Goal: Complete application form

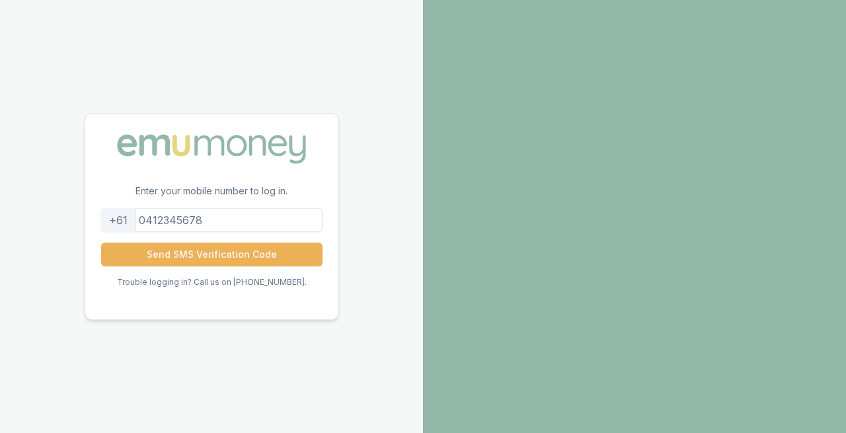
click at [238, 219] on input "tel" at bounding box center [211, 220] width 221 height 24
type input "0412302850"
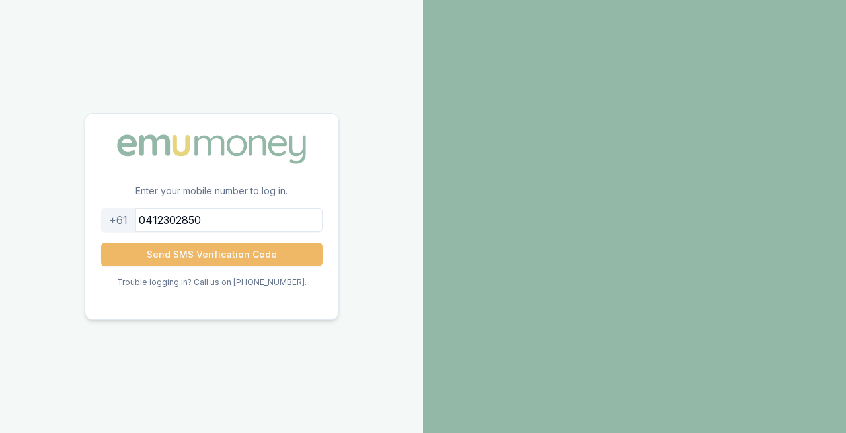
click at [164, 256] on button "Send SMS Verification Code" at bounding box center [211, 254] width 221 height 24
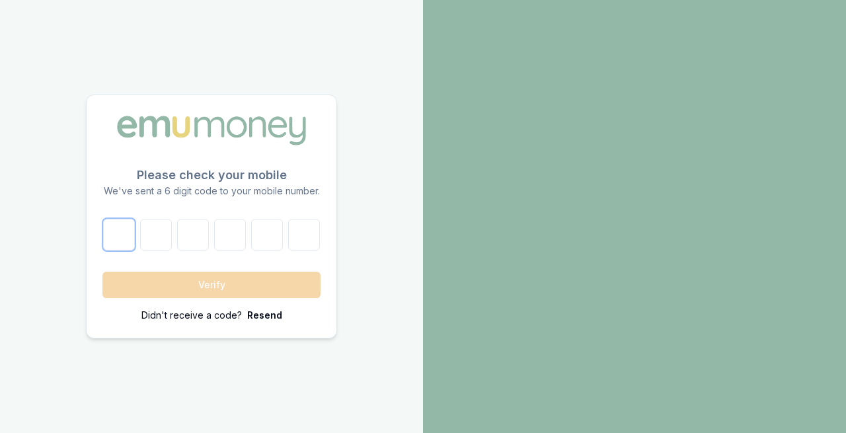
click at [117, 224] on input "number" at bounding box center [119, 235] width 32 height 32
type input "5"
type input "2"
type input "7"
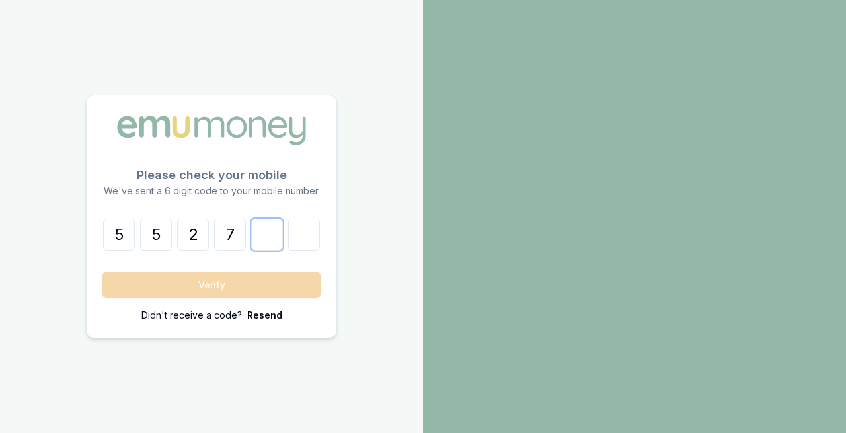
type input "8"
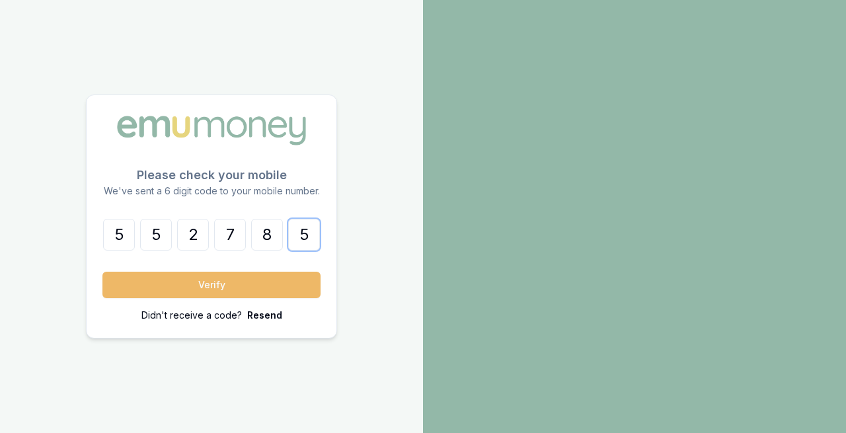
type input "5"
click at [152, 290] on button "Verify" at bounding box center [211, 285] width 218 height 26
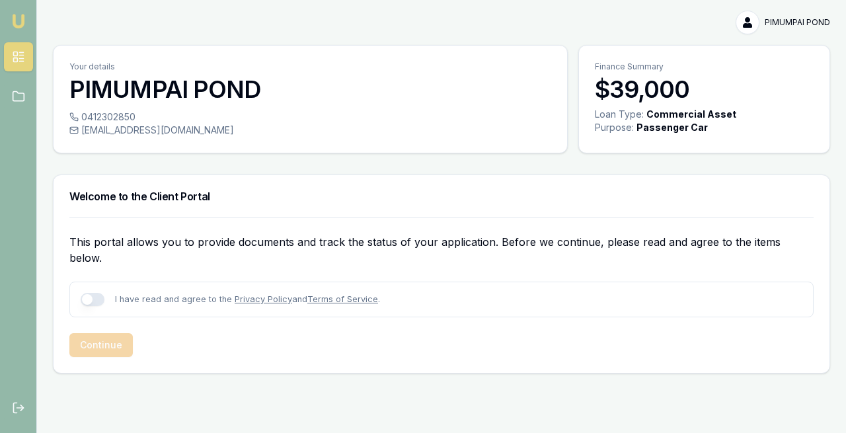
click at [91, 293] on button "button" at bounding box center [93, 299] width 24 height 13
checkbox input "true"
click at [269, 294] on link "Privacy Policy" at bounding box center [263, 299] width 57 height 10
click at [329, 294] on link "Terms of Service" at bounding box center [342, 299] width 71 height 10
click at [118, 333] on button "Continue" at bounding box center [100, 345] width 63 height 24
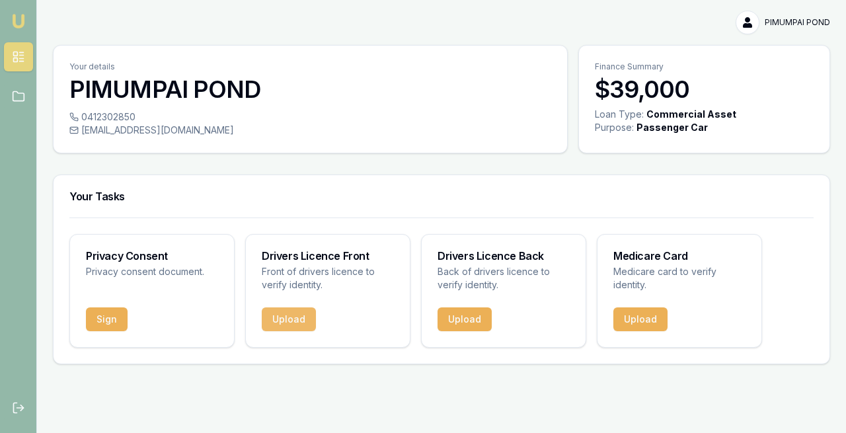
click at [303, 322] on button "Upload" at bounding box center [289, 319] width 54 height 24
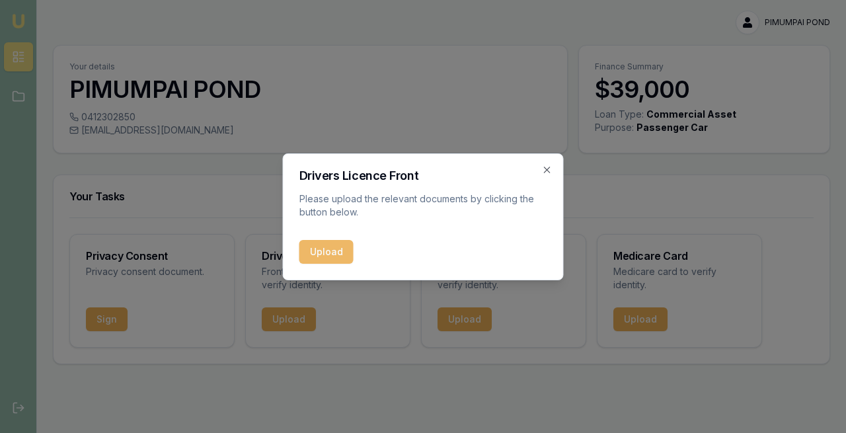
click at [333, 255] on button "Upload" at bounding box center [326, 252] width 54 height 24
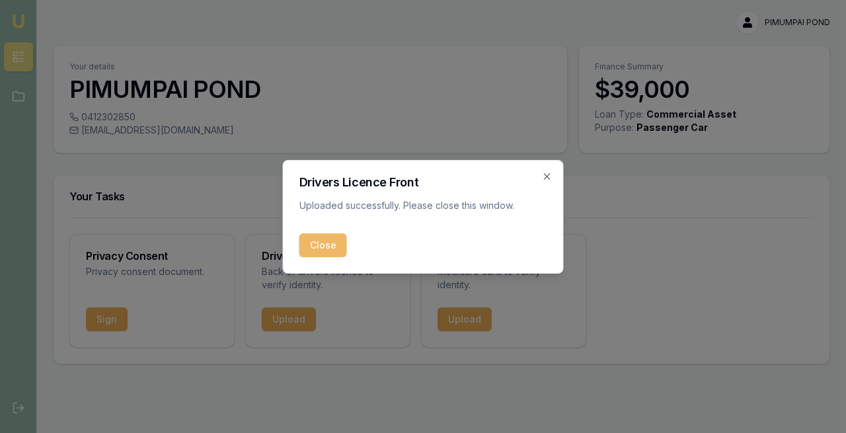
click at [336, 248] on button "Close" at bounding box center [323, 245] width 48 height 24
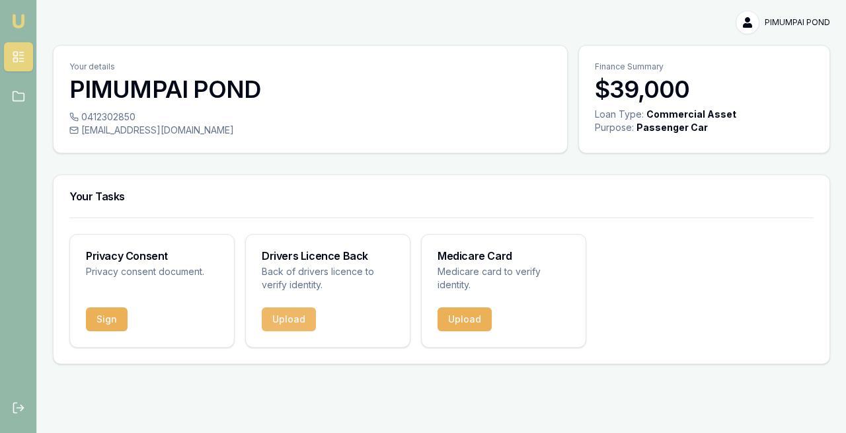
click at [297, 324] on button "Upload" at bounding box center [289, 319] width 54 height 24
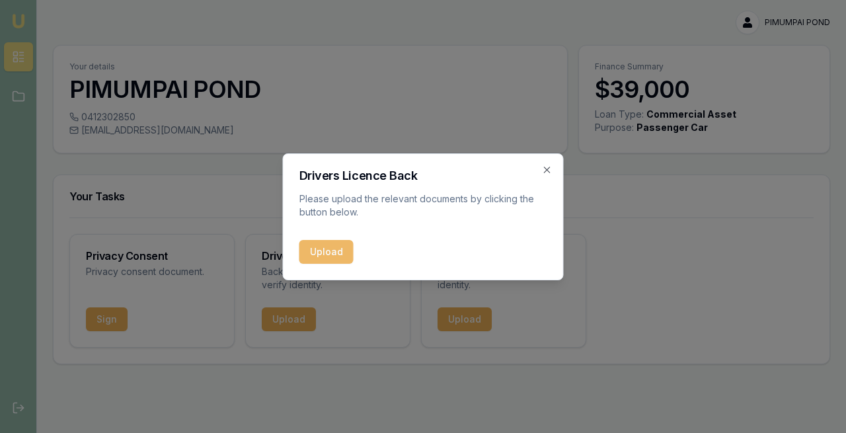
click at [336, 254] on button "Upload" at bounding box center [326, 252] width 54 height 24
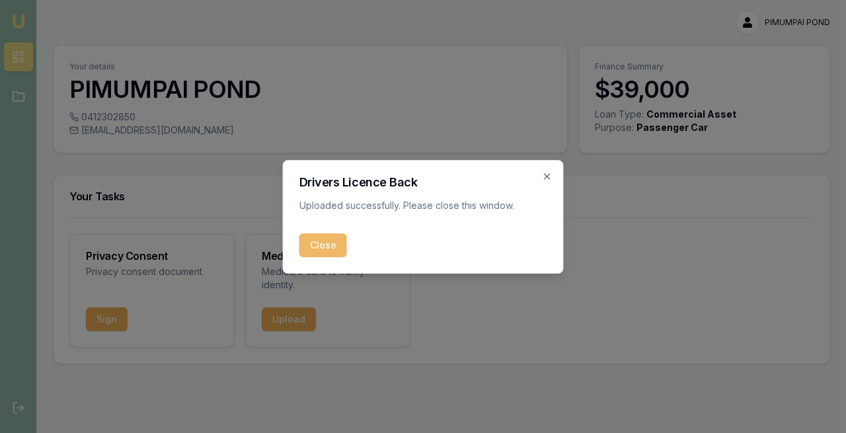
click at [328, 250] on button "Close" at bounding box center [323, 245] width 48 height 24
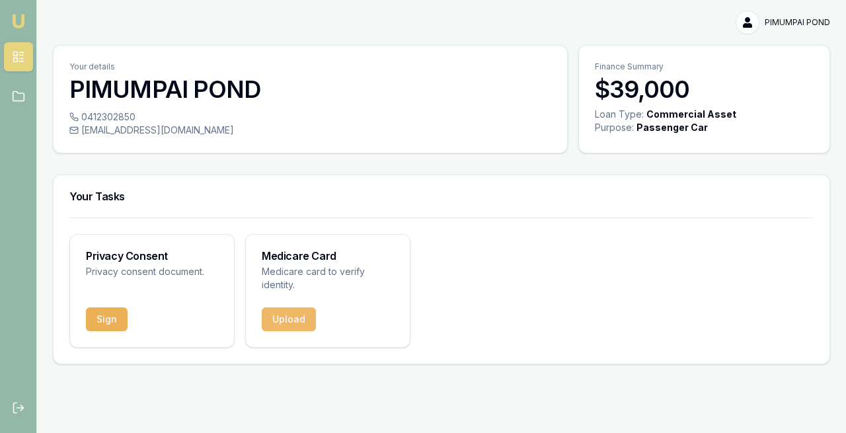
click at [297, 321] on button "Upload" at bounding box center [289, 319] width 54 height 24
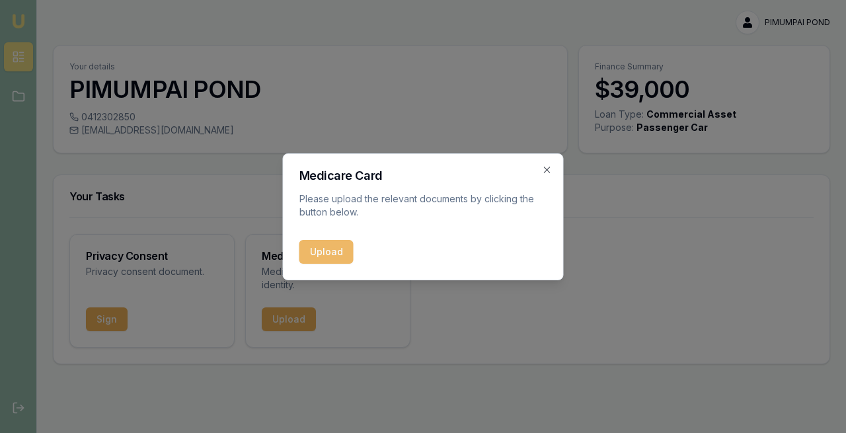
click at [318, 258] on button "Upload" at bounding box center [326, 252] width 54 height 24
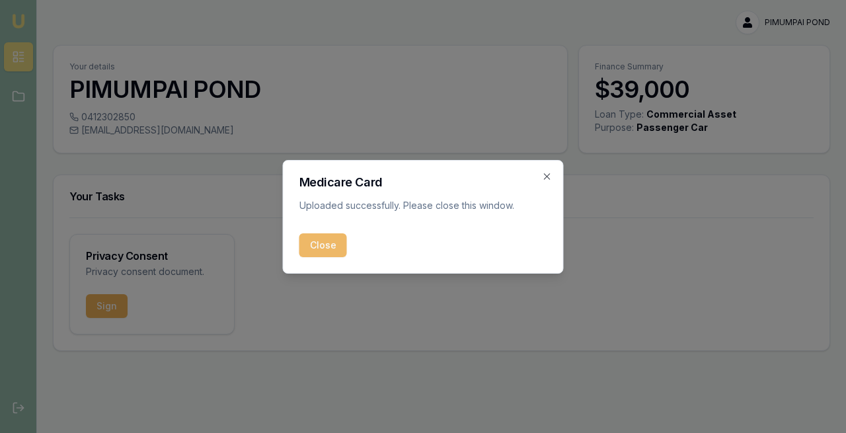
click at [328, 248] on button "Close" at bounding box center [323, 245] width 48 height 24
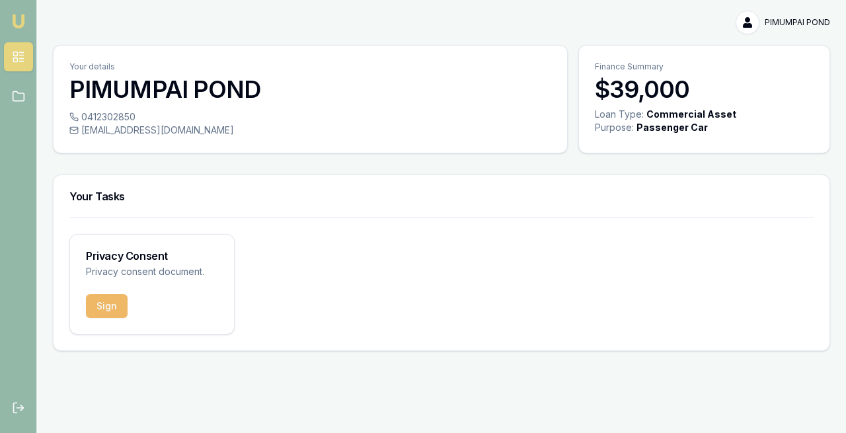
click at [98, 306] on button "Sign" at bounding box center [107, 306] width 42 height 24
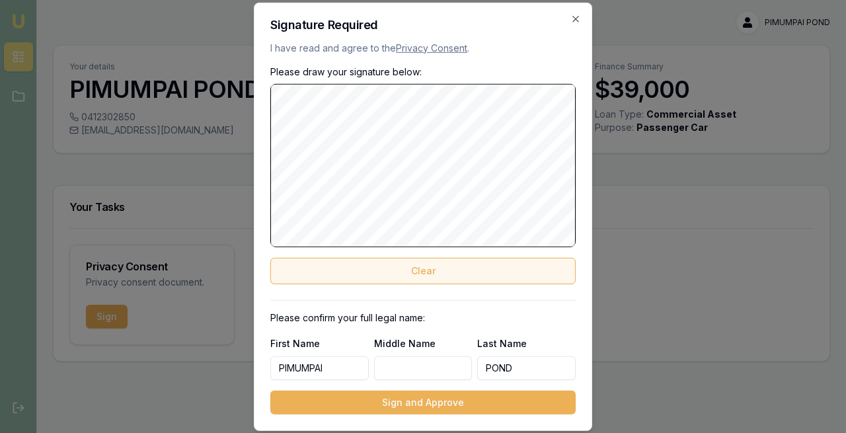
click at [409, 266] on button "Clear" at bounding box center [422, 271] width 305 height 26
click at [388, 270] on button "Clear" at bounding box center [422, 271] width 305 height 26
click at [457, 273] on button "Clear" at bounding box center [422, 271] width 305 height 26
click at [414, 278] on button "Clear" at bounding box center [422, 271] width 305 height 26
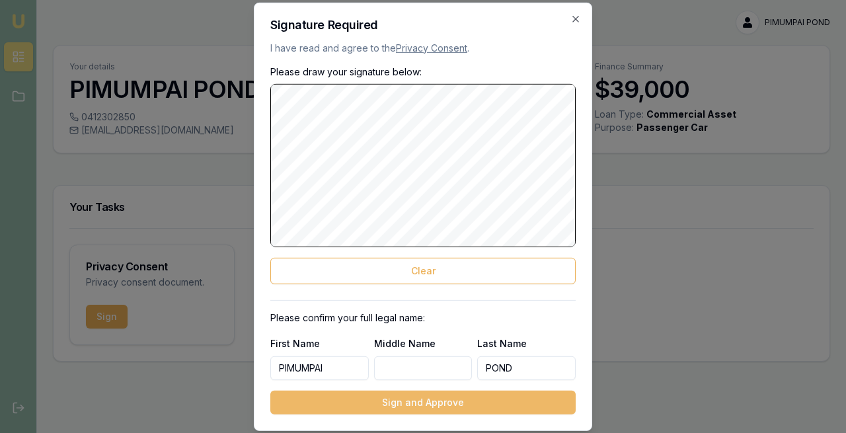
click at [402, 399] on button "Sign and Approve" at bounding box center [422, 402] width 305 height 24
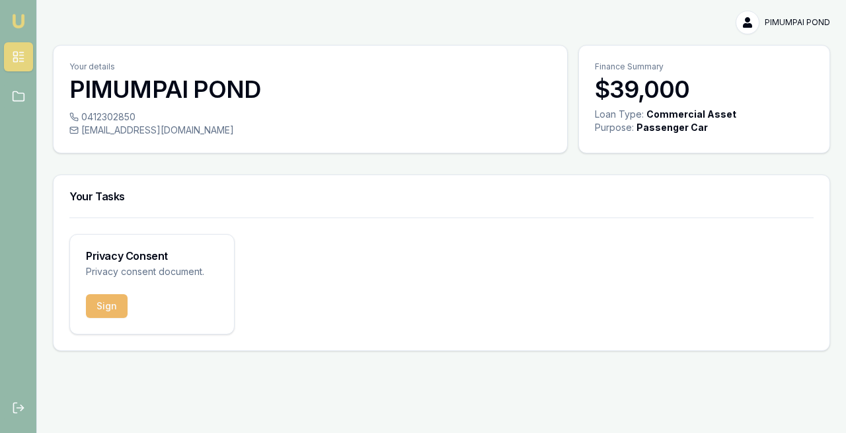
click at [111, 308] on button "Sign" at bounding box center [107, 306] width 42 height 24
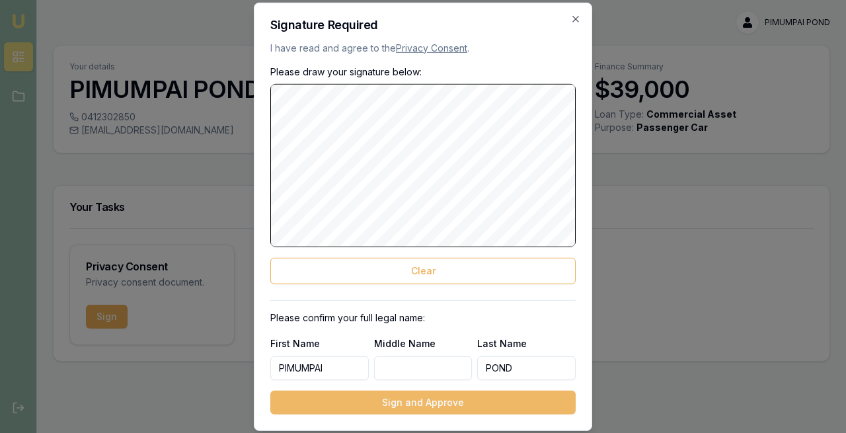
click at [362, 404] on button "Sign and Approve" at bounding box center [422, 402] width 305 height 24
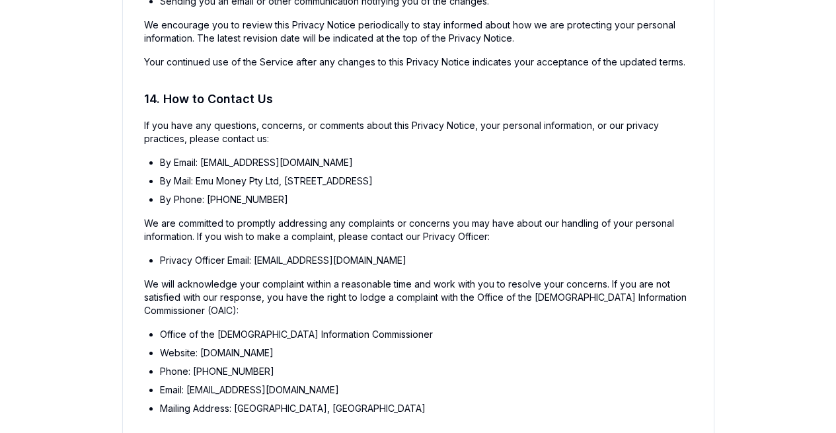
scroll to position [5271, 0]
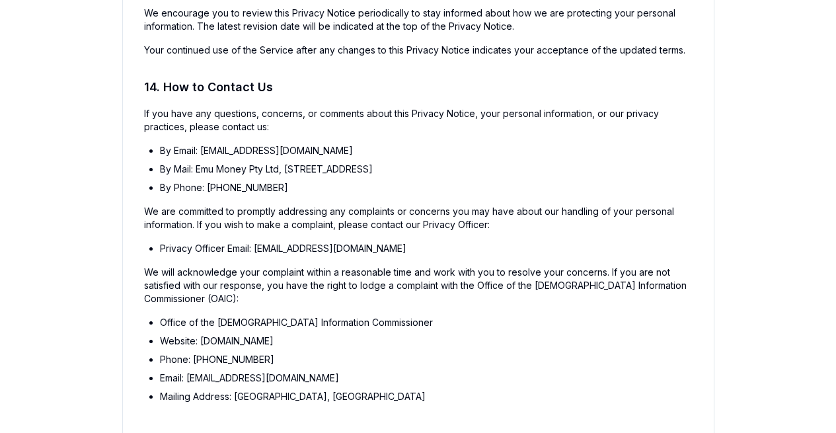
drag, startPoint x: 143, startPoint y: 28, endPoint x: 558, endPoint y: 448, distance: 590.5
copy div "Current as of October 7, 2024 Emu Broker Privacy Policy Welcome to Emu Broker W…"
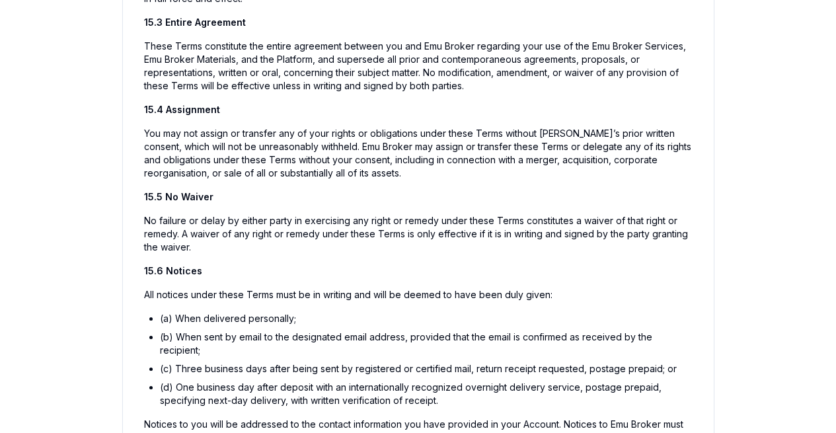
scroll to position [9623, 0]
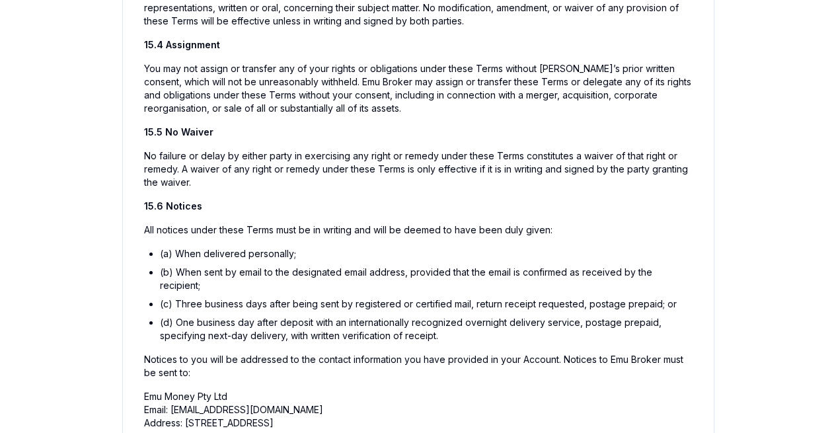
drag, startPoint x: 145, startPoint y: 54, endPoint x: 589, endPoint y: 448, distance: 594.3
copy div "Emu Broker Terms of Service The Emu Broker Services are offered to you subject …"
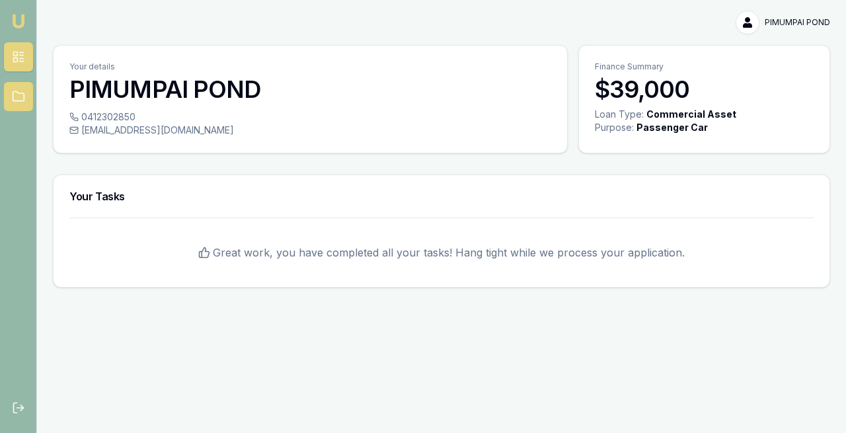
click at [15, 94] on icon at bounding box center [18, 96] width 13 height 13
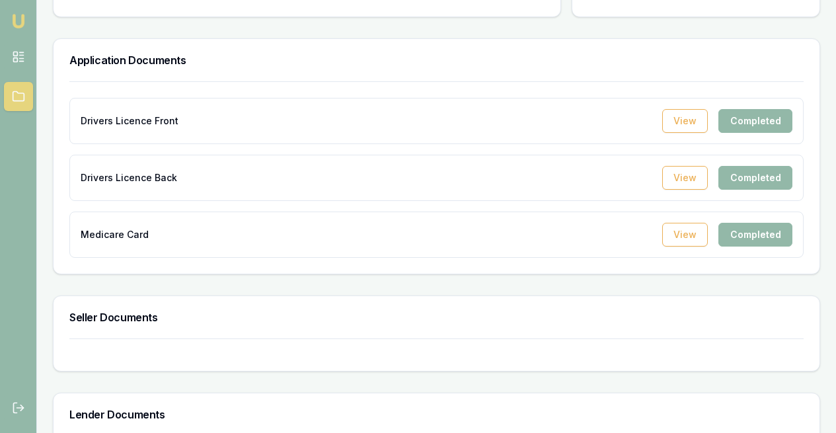
scroll to position [326, 0]
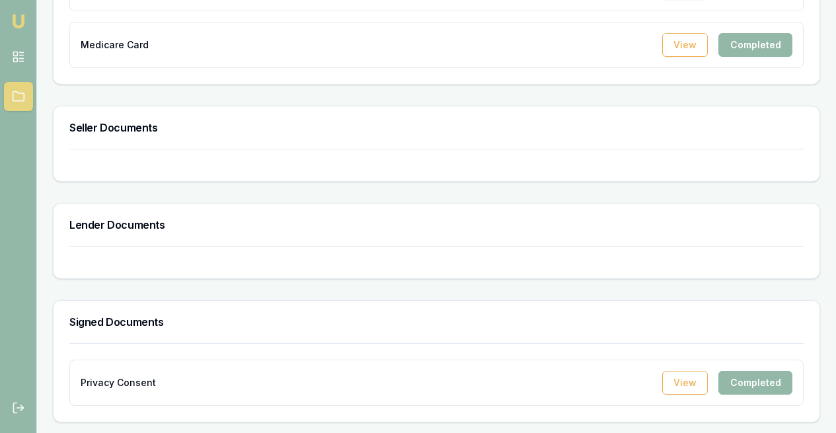
click at [131, 386] on p "Privacy Consent" at bounding box center [118, 382] width 75 height 13
click at [663, 380] on button "View" at bounding box center [685, 383] width 46 height 24
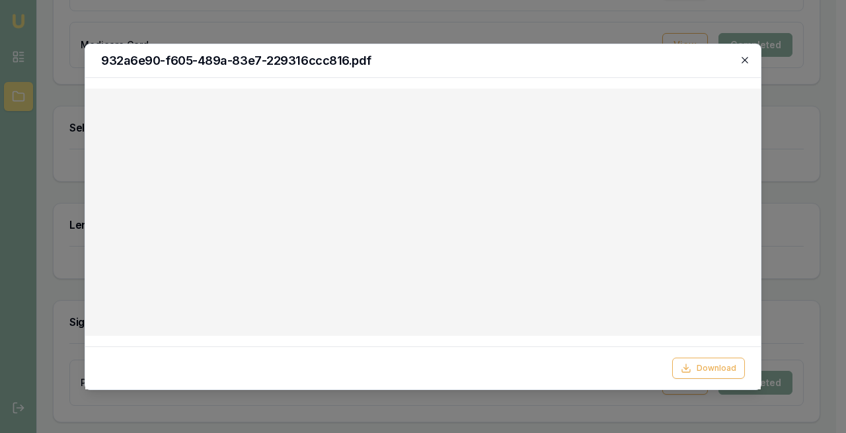
click at [744, 63] on icon "button" at bounding box center [744, 60] width 11 height 11
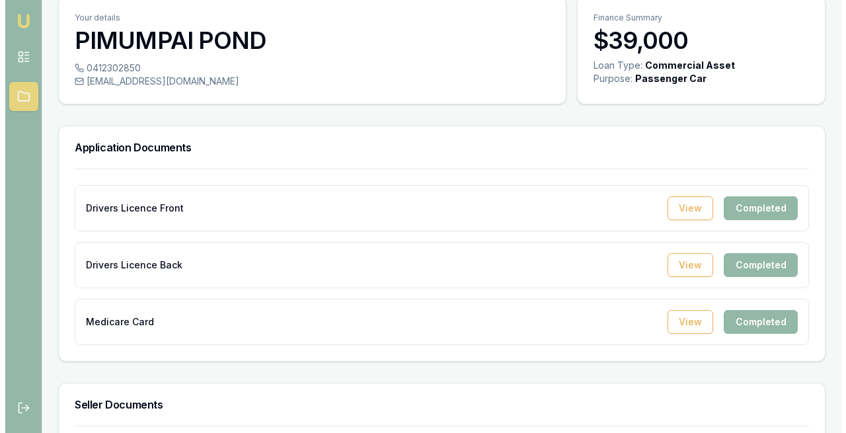
scroll to position [0, 0]
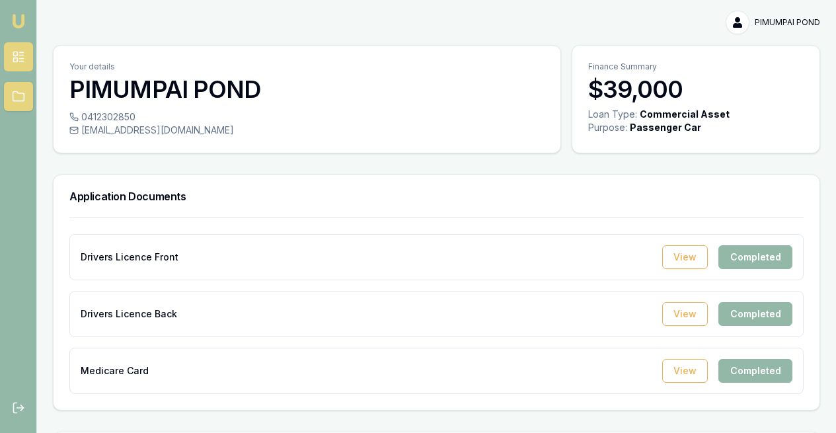
click at [17, 58] on rect at bounding box center [15, 60] width 4 height 4
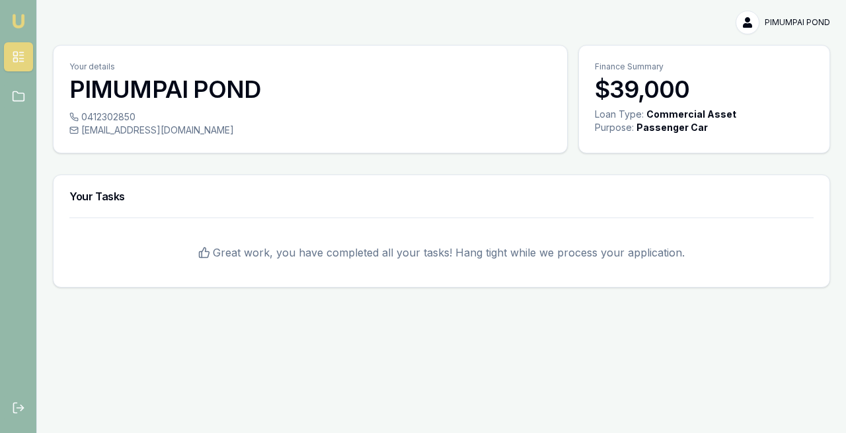
click at [812, 24] on html "Emu Broker PIMUMPAI POND Toggle Menu Your details PIMUMPAI POND 0412302850 pim@…" at bounding box center [423, 216] width 846 height 433
click at [239, 61] on html "Emu Broker PIMUMPAI POND Toggle Menu Your details PIMUMPAI POND 0412302850 pim@…" at bounding box center [423, 216] width 846 height 433
click at [16, 15] on img at bounding box center [19, 21] width 16 height 16
